Goal: Find specific page/section: Find specific page/section

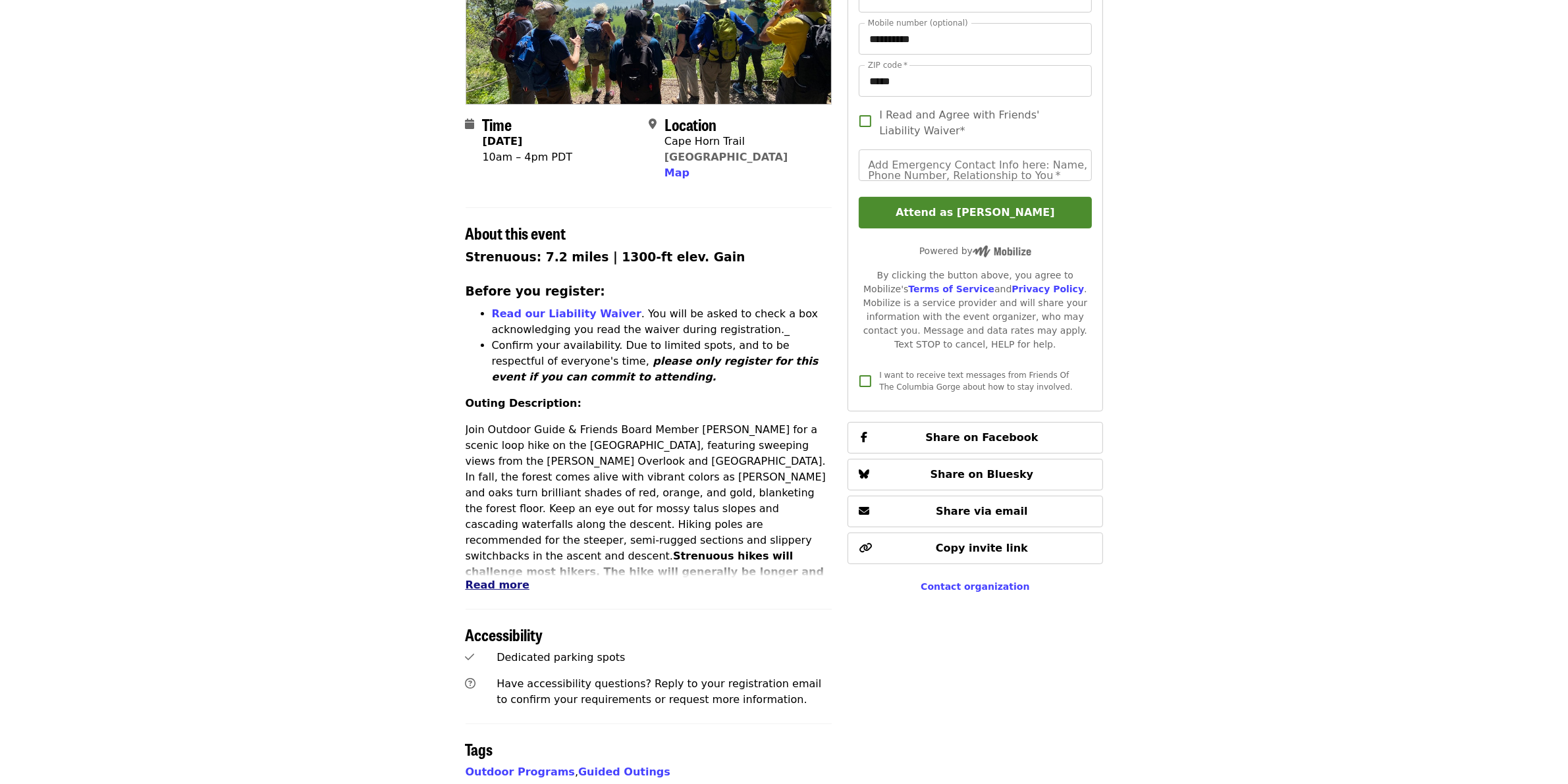
click at [489, 588] on span "Read more" at bounding box center [498, 585] width 64 height 13
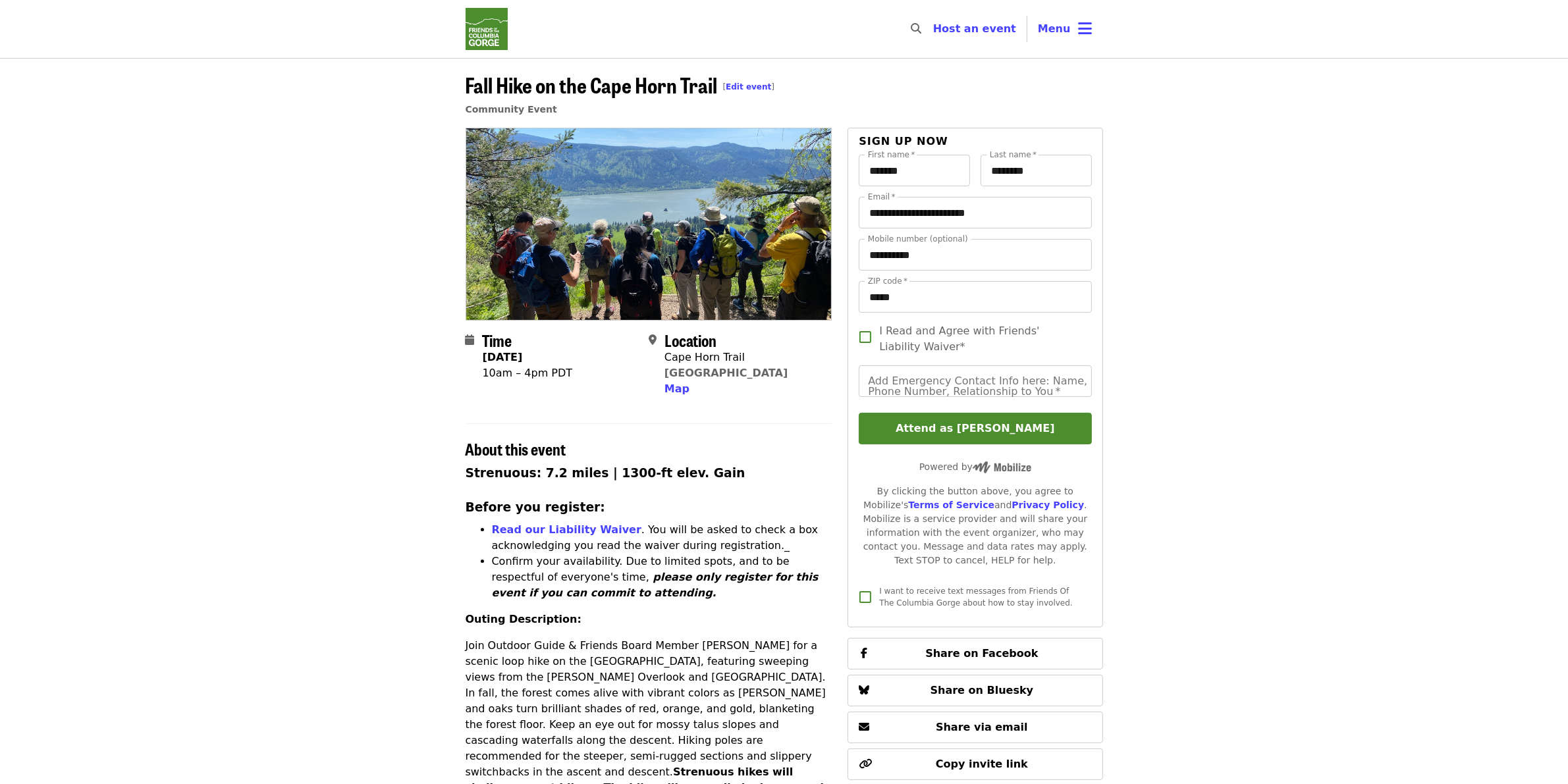
click at [909, 91] on header "Fall Hike on the Cape Horn Trail [ Edit event ] Community Event" at bounding box center [784, 98] width 638 height 59
click at [741, 82] on link "Edit event" at bounding box center [748, 87] width 46 height 9
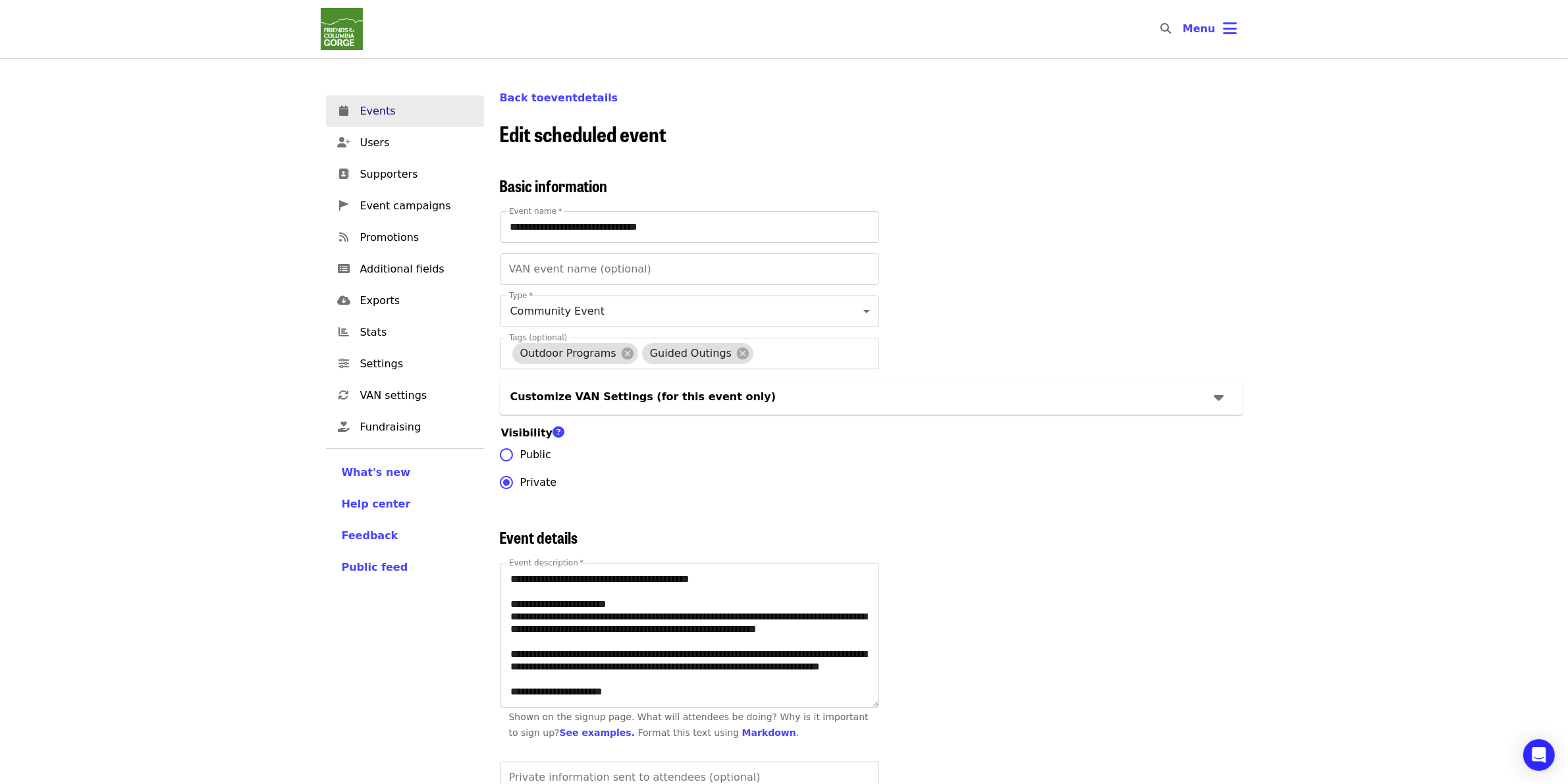
click at [390, 107] on span "Events" at bounding box center [417, 111] width 113 height 16
